Goal: Browse casually

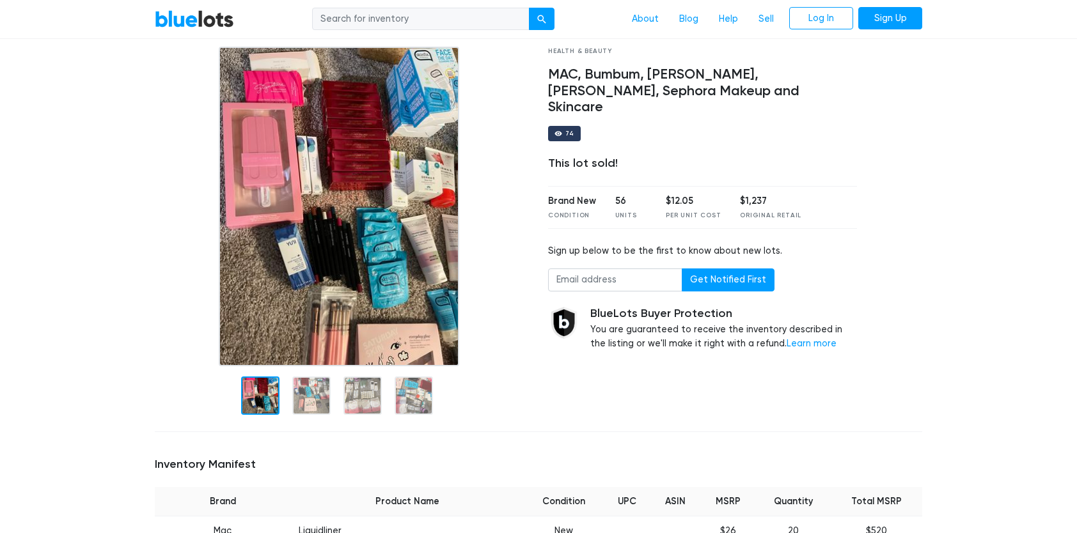
scroll to position [56, 0]
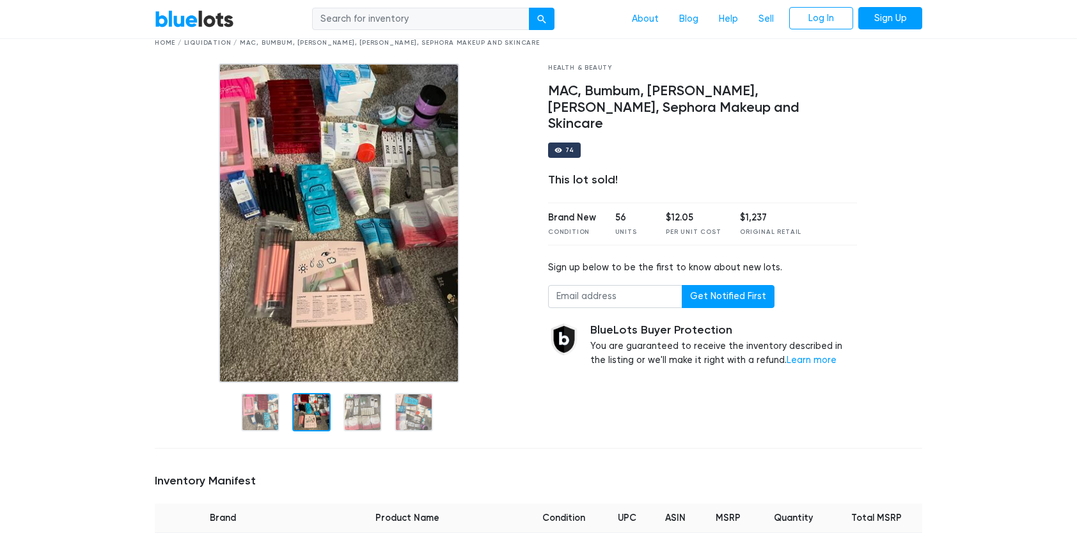
click at [317, 408] on div at bounding box center [311, 412] width 38 height 38
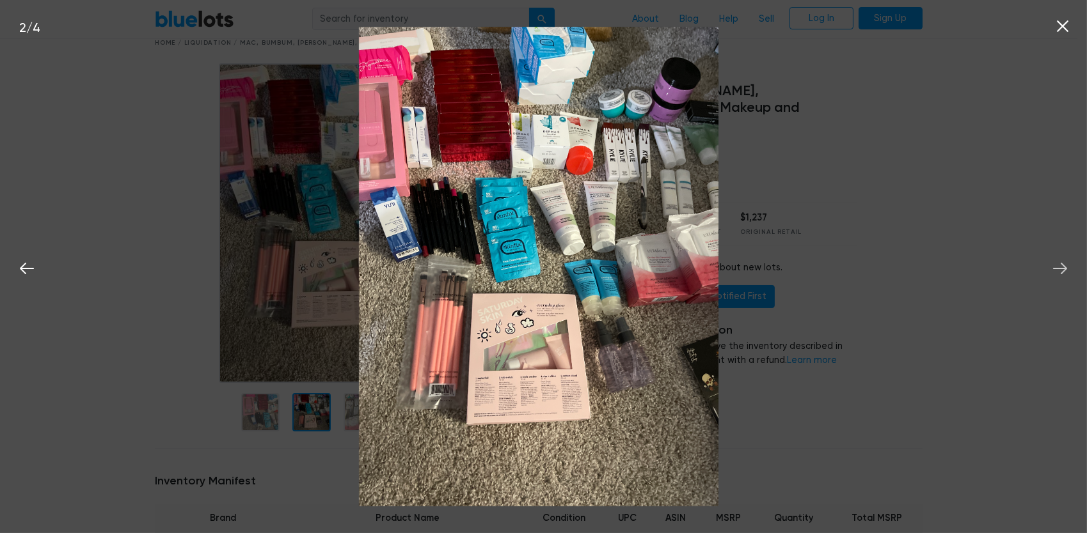
click at [1056, 271] on icon at bounding box center [1059, 268] width 19 height 19
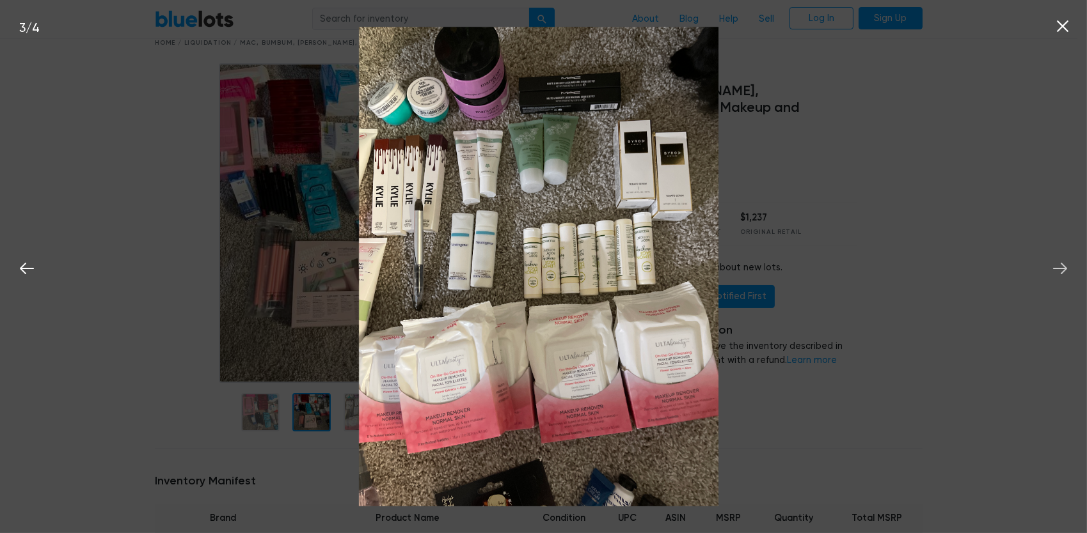
click at [1056, 271] on icon at bounding box center [1059, 268] width 19 height 19
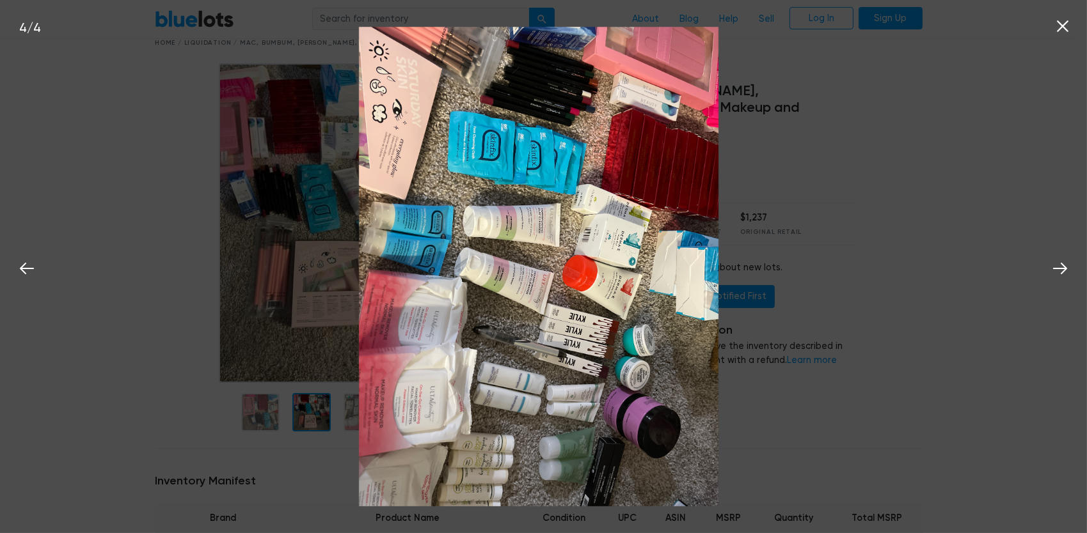
click at [1065, 23] on icon at bounding box center [1062, 26] width 12 height 12
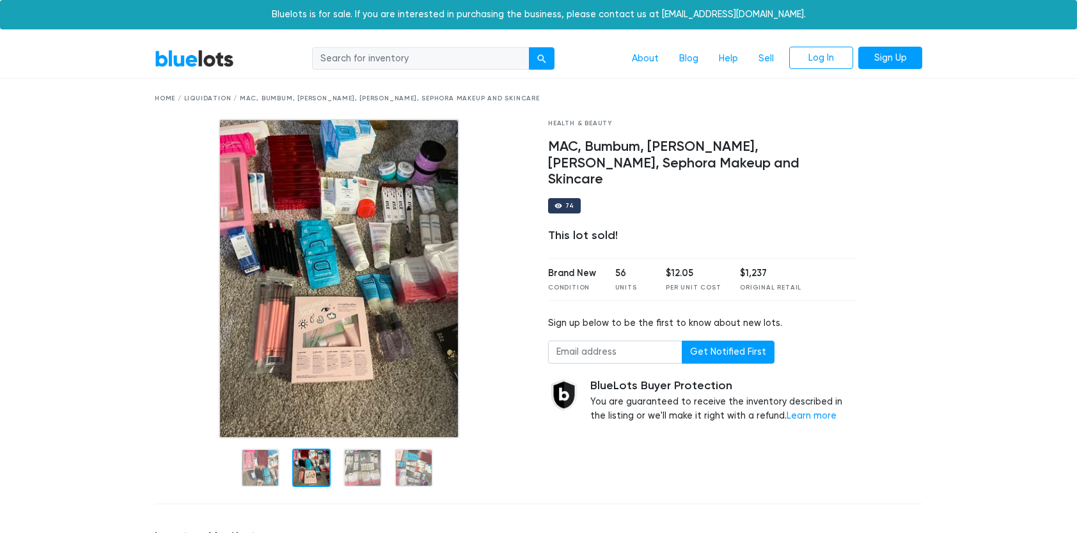
click at [191, 55] on link "BlueLots" at bounding box center [194, 58] width 79 height 19
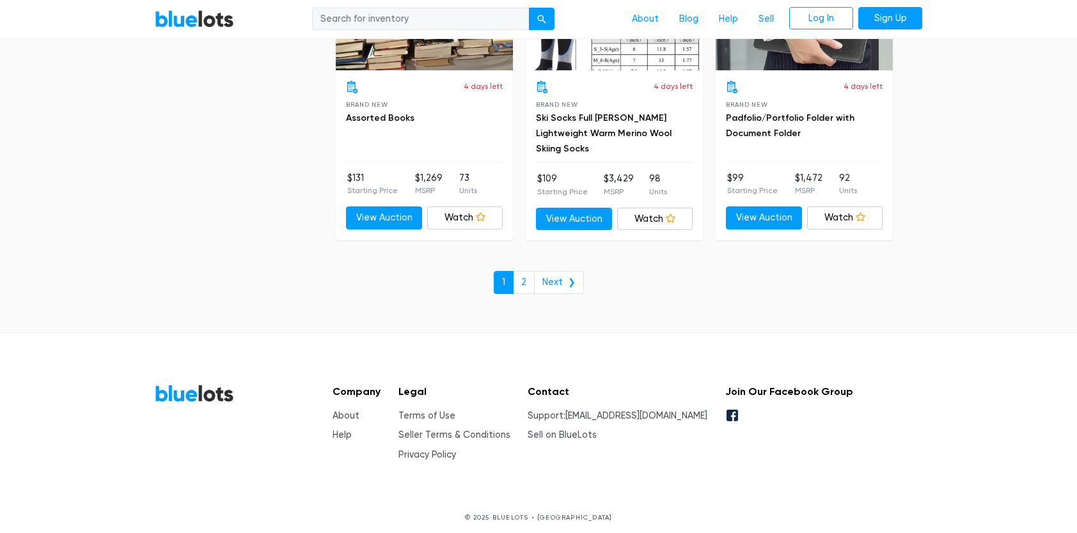
scroll to position [5573, 0]
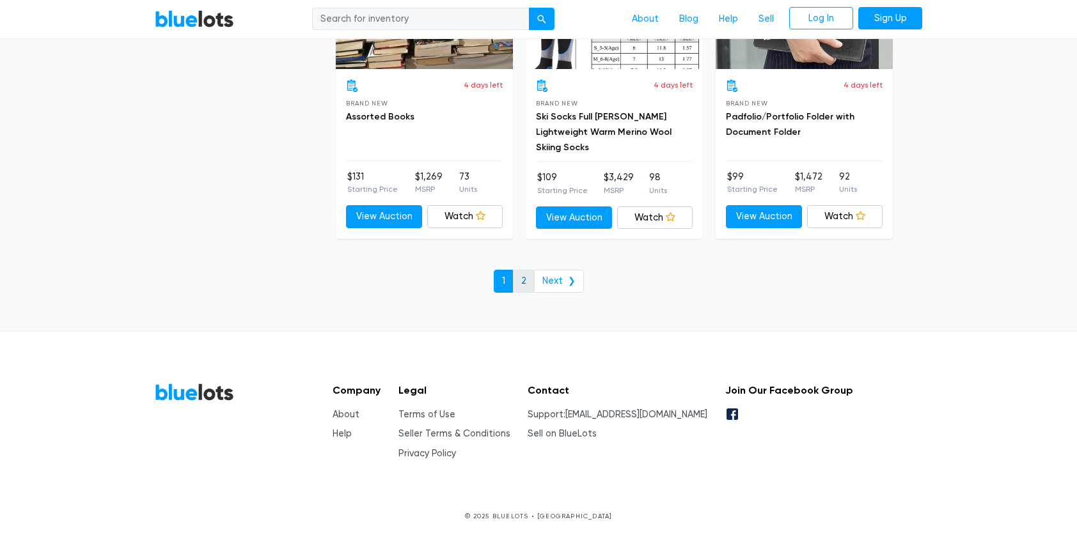
click at [524, 276] on link "2" at bounding box center [524, 281] width 22 height 23
